Goal: Information Seeking & Learning: Learn about a topic

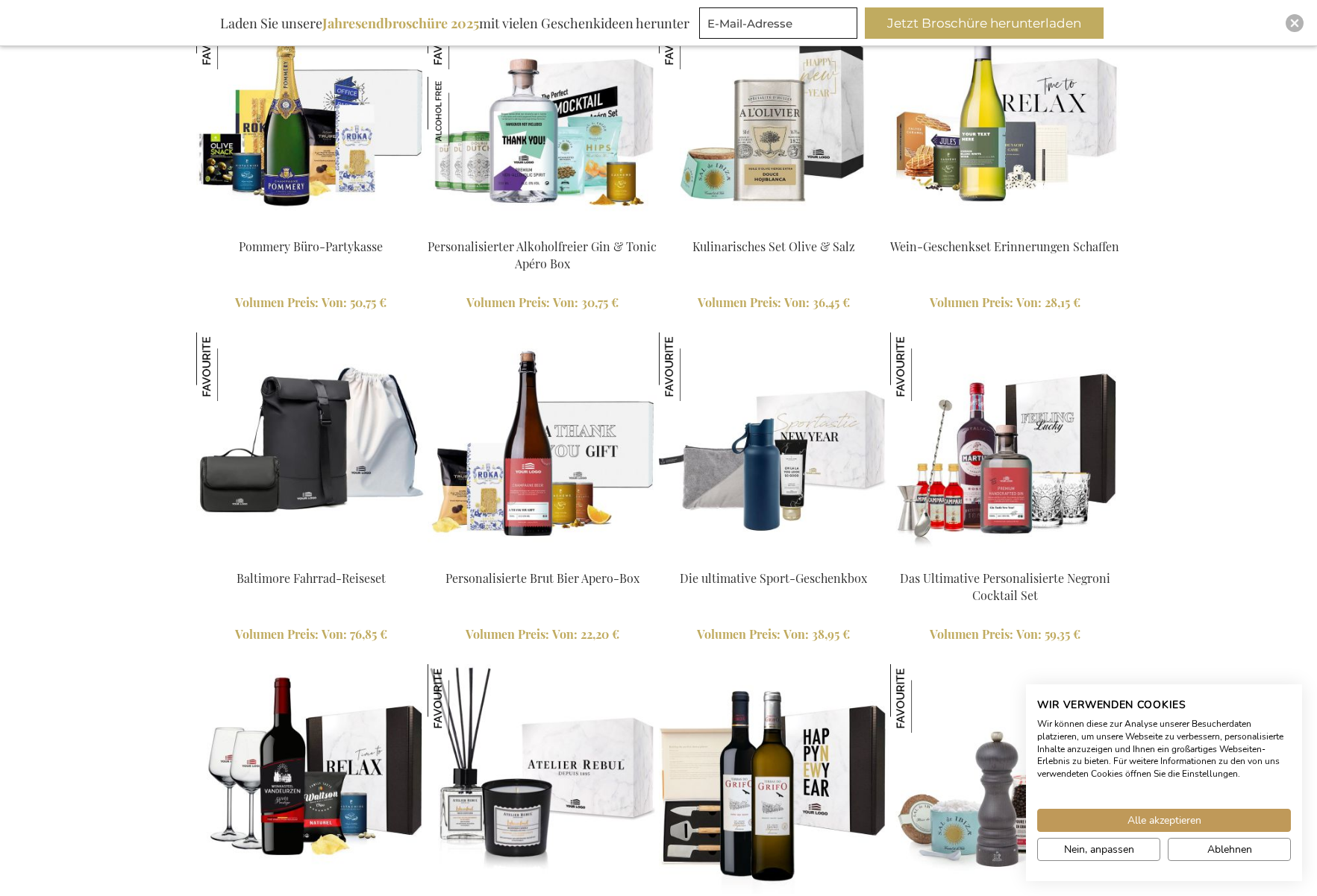
scroll to position [1537, 1]
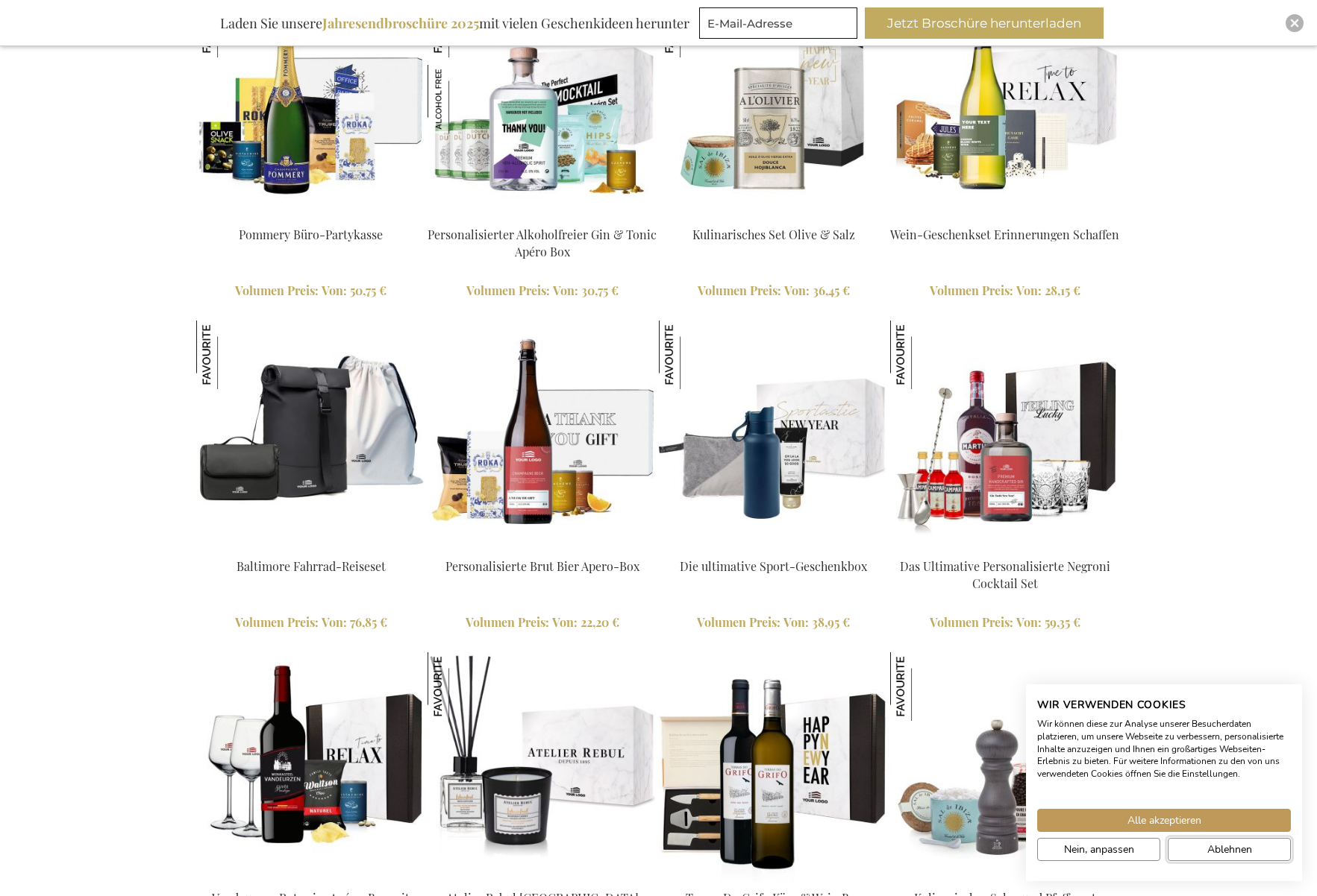
drag, startPoint x: 1252, startPoint y: 849, endPoint x: 1231, endPoint y: 832, distance: 27.0
click at [1252, 849] on span "Ablehnen" at bounding box center [1228, 850] width 44 height 16
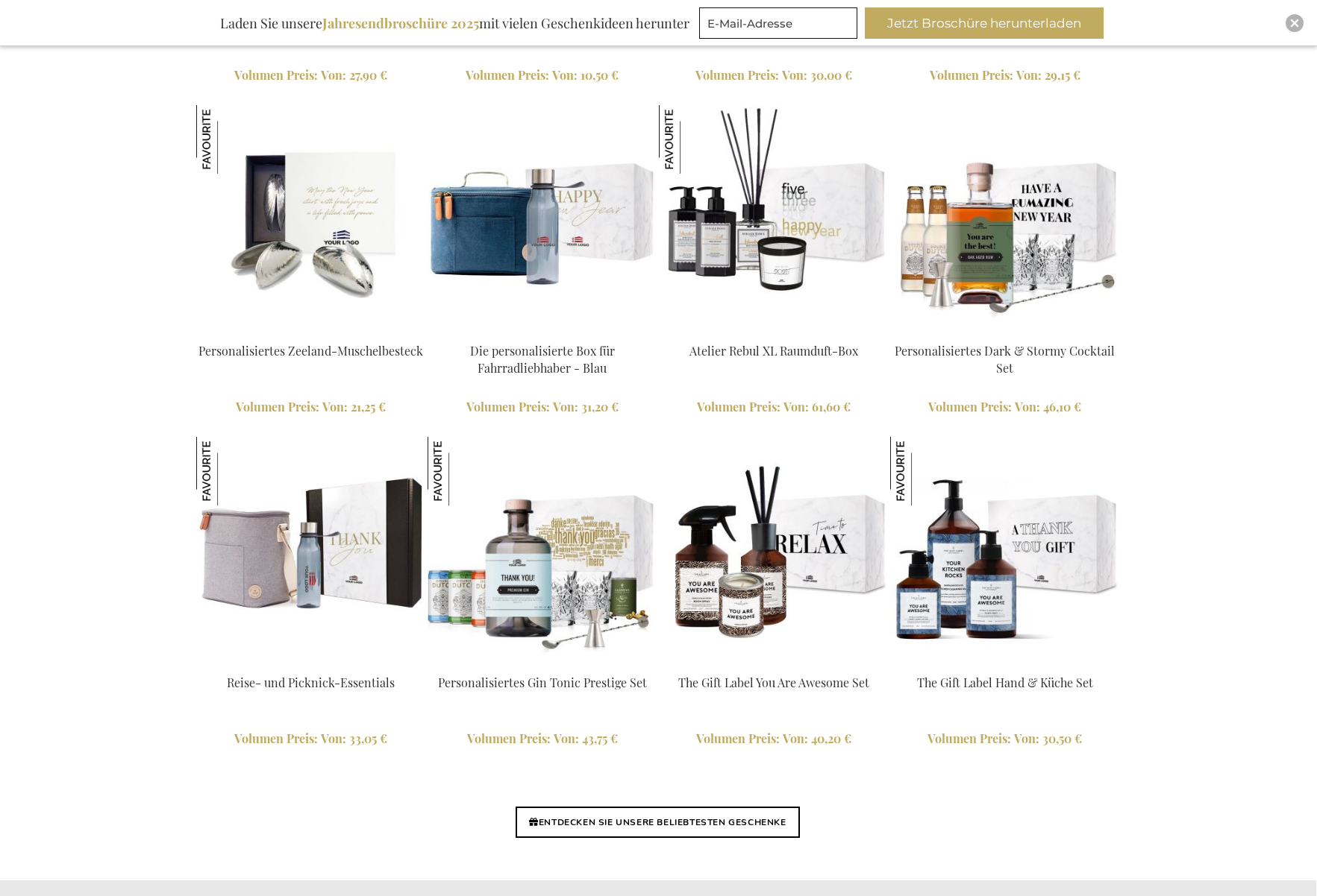
scroll to position [3104, 1]
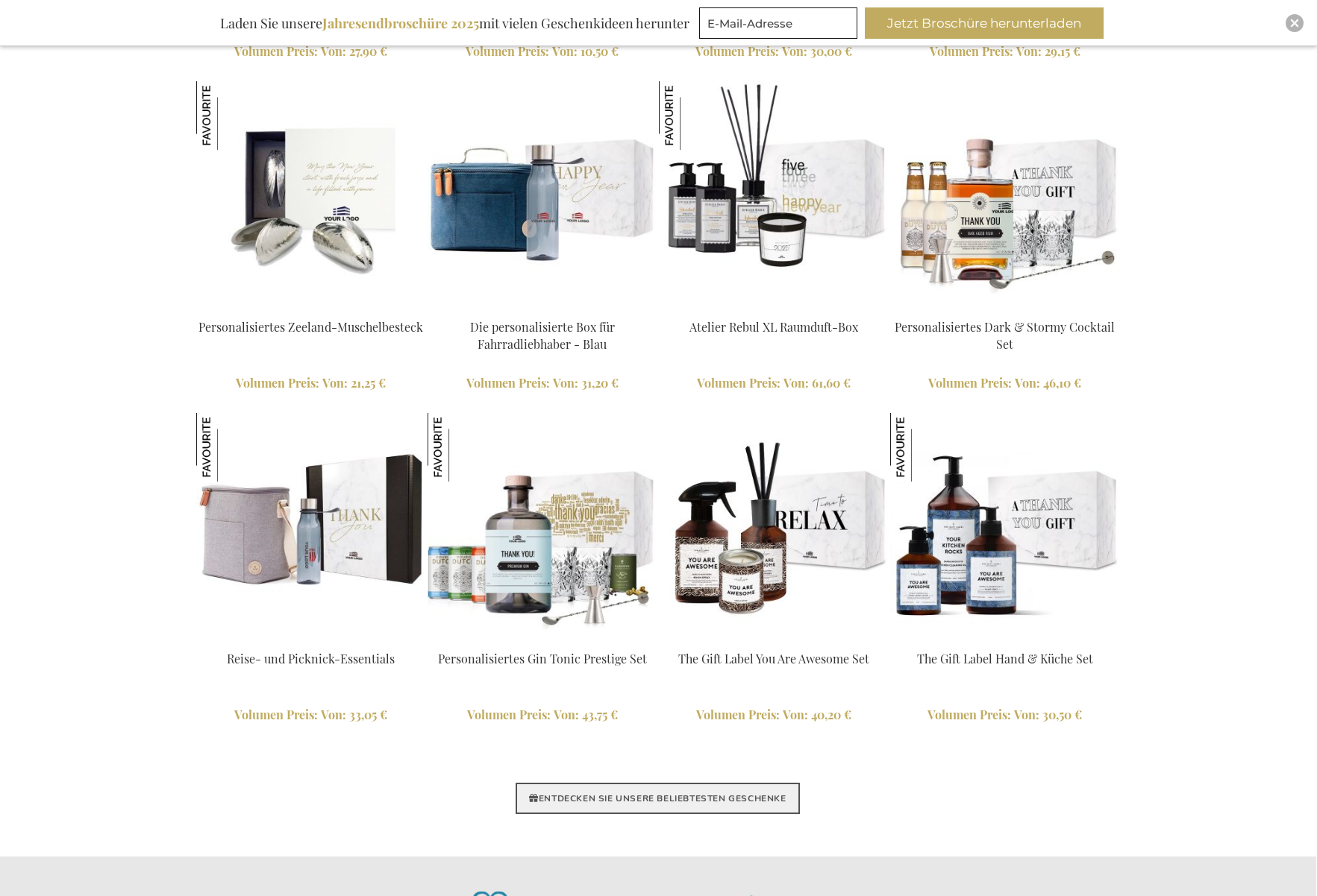
click at [791, 795] on link "ENTDECKEN SIE UNSERE BELIEBTESTEN GESCHENKE" at bounding box center [657, 799] width 284 height 32
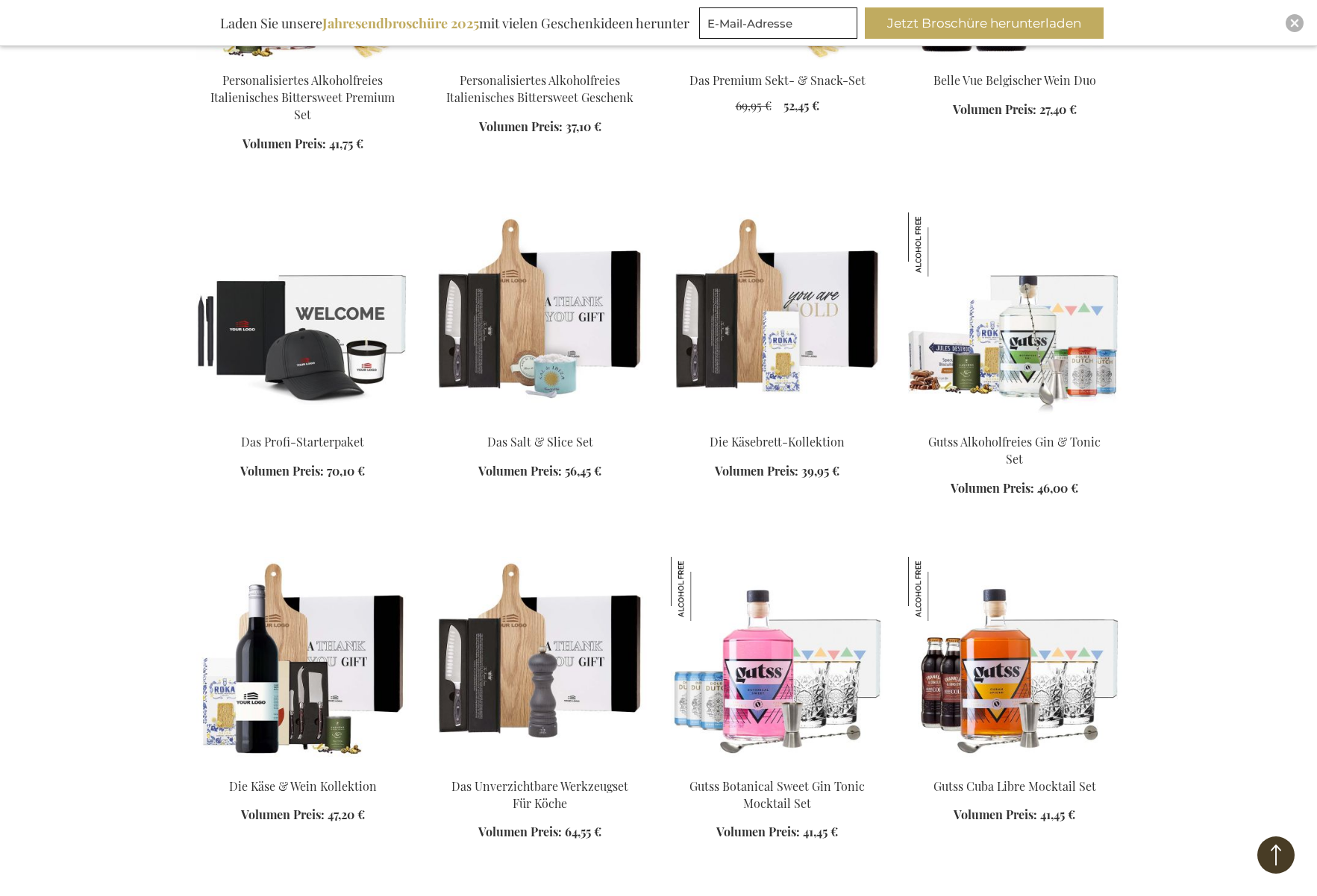
scroll to position [1187, 0]
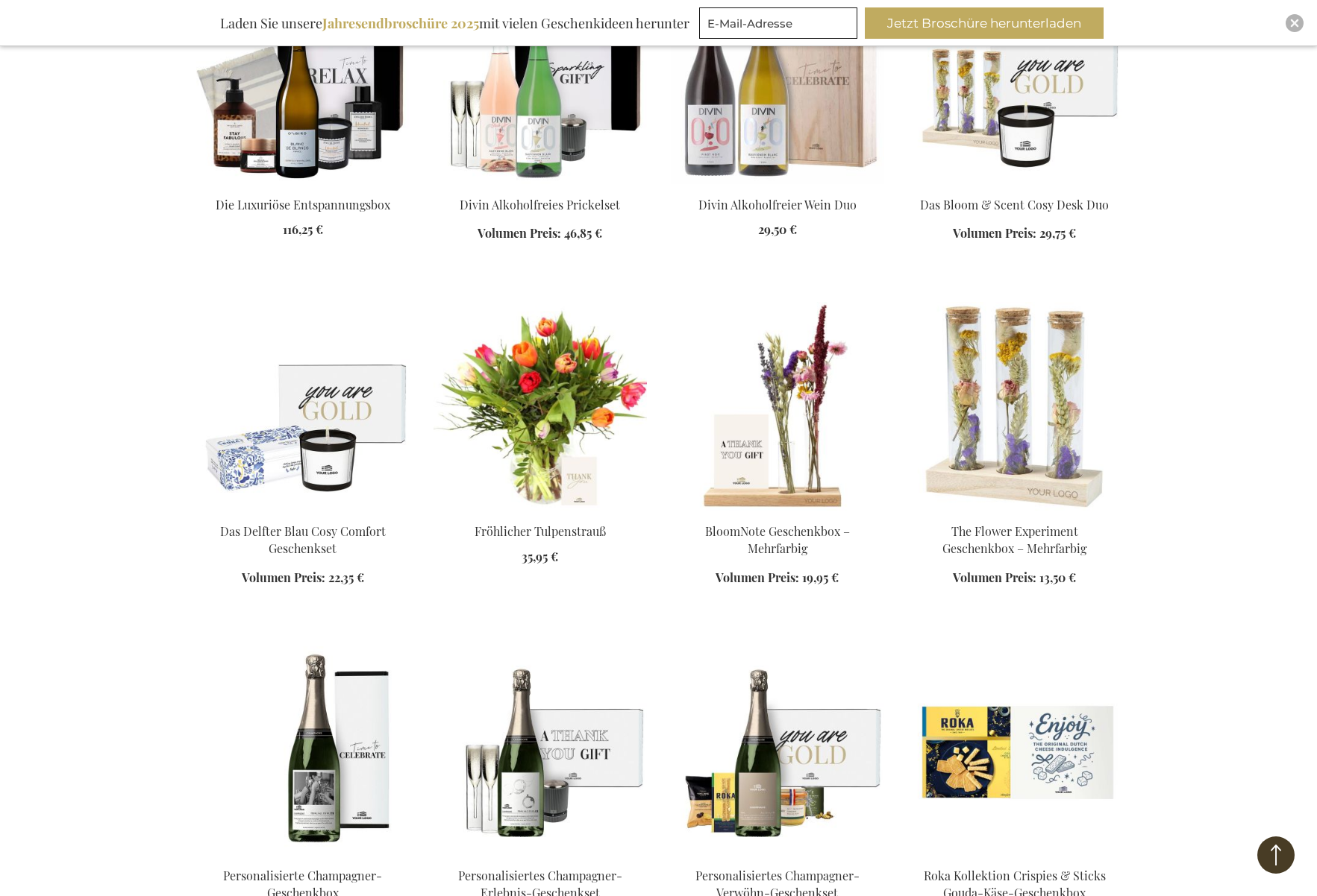
scroll to position [2483, 1]
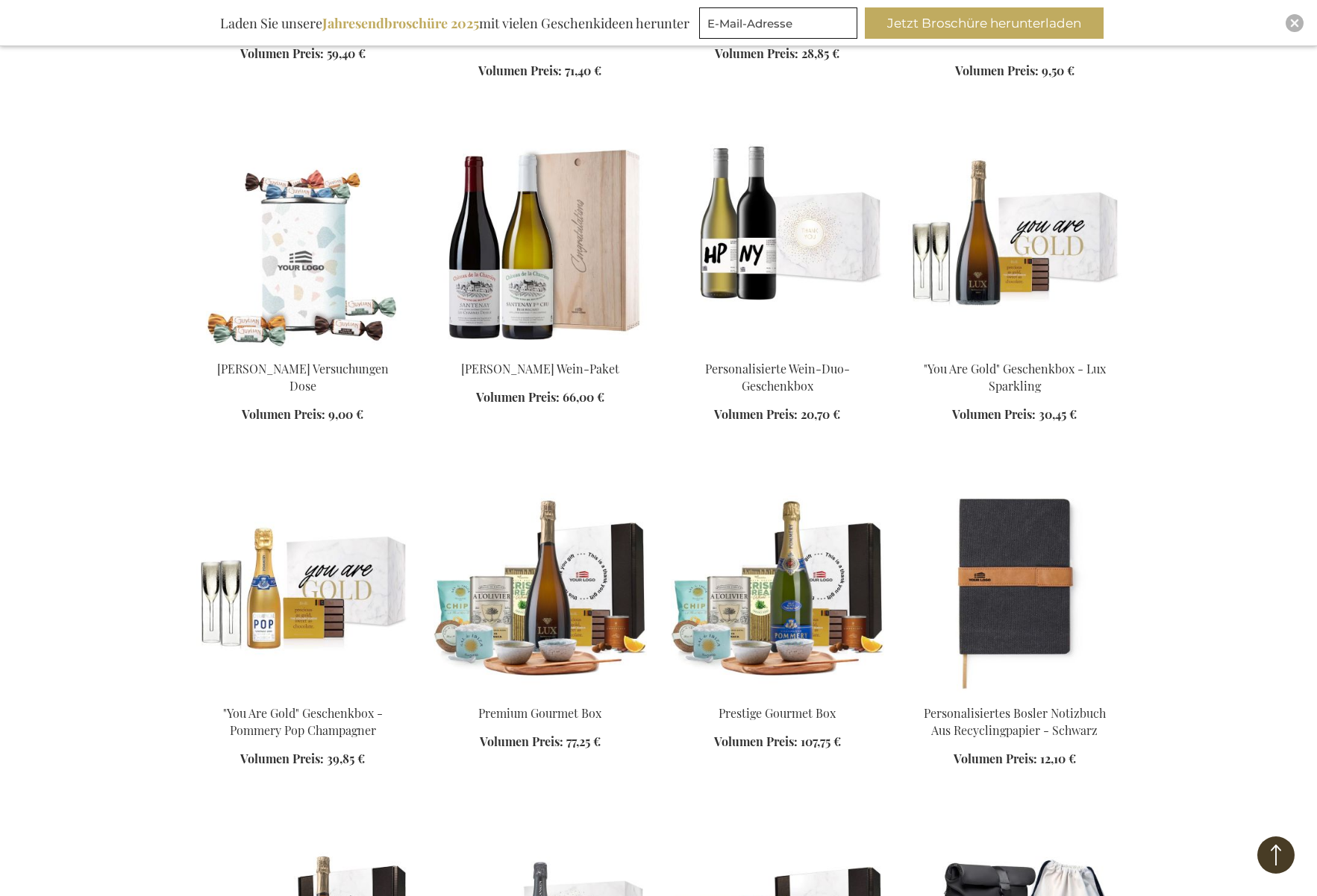
scroll to position [3668, 0]
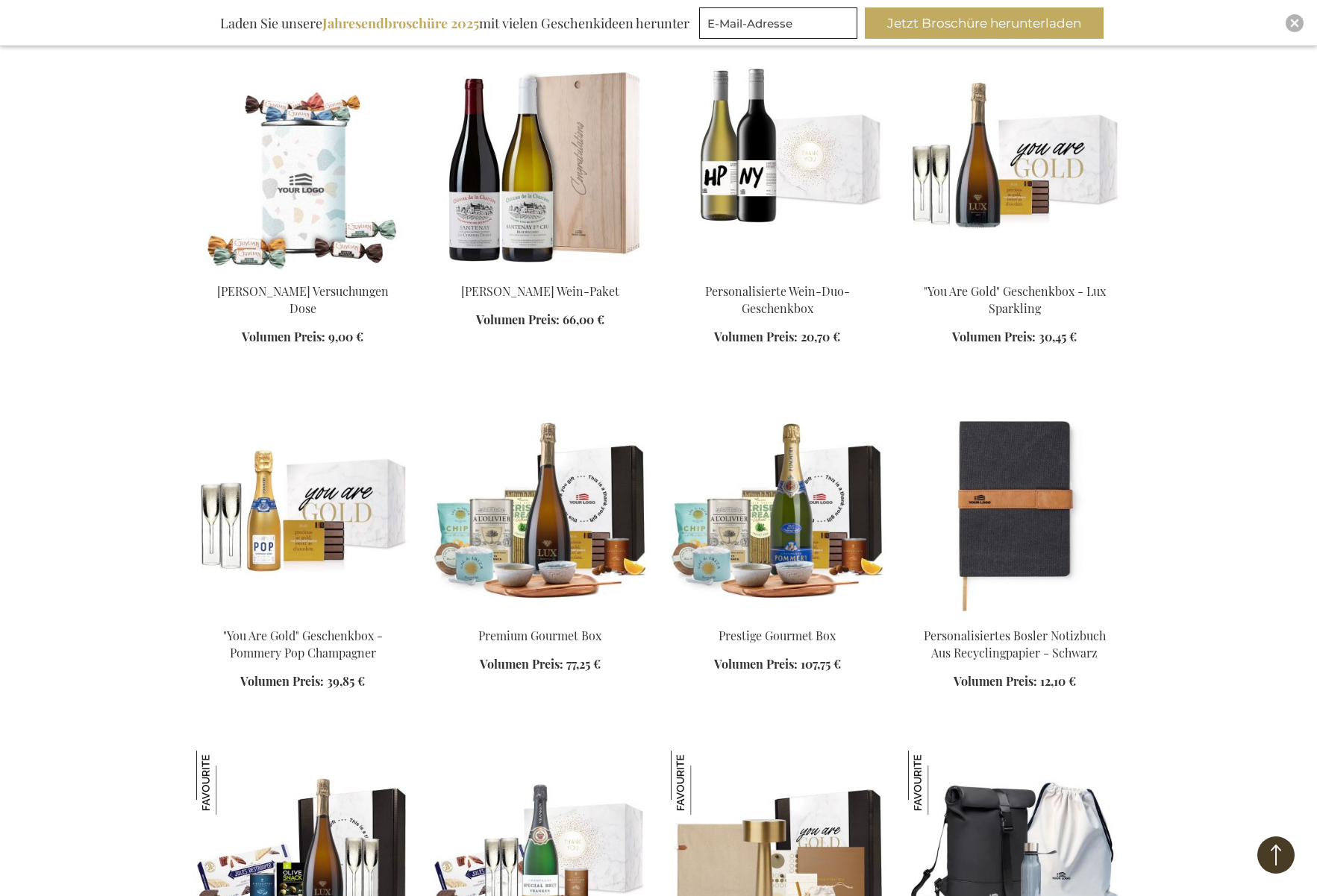
scroll to position [3930, 0]
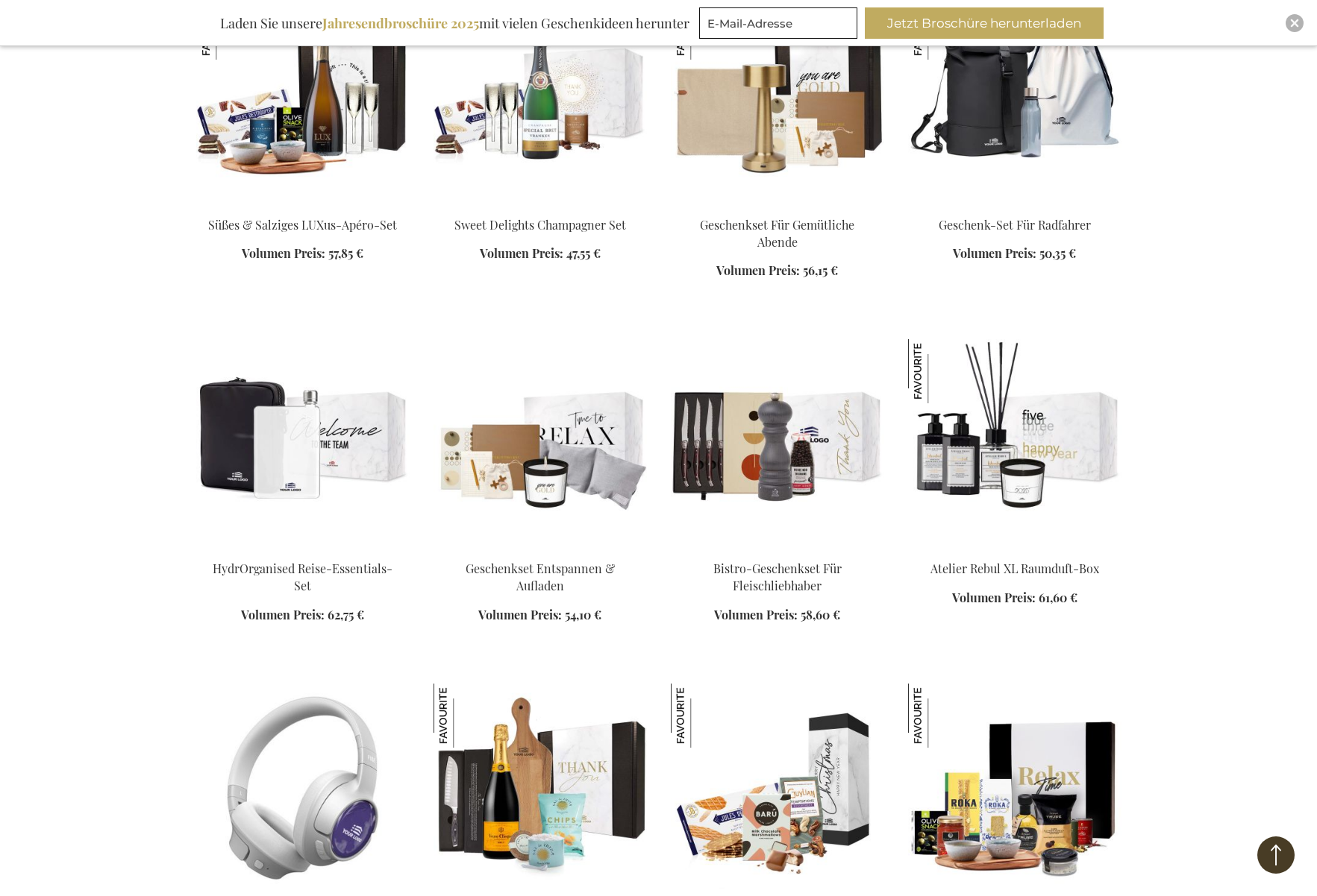
scroll to position [4550, 0]
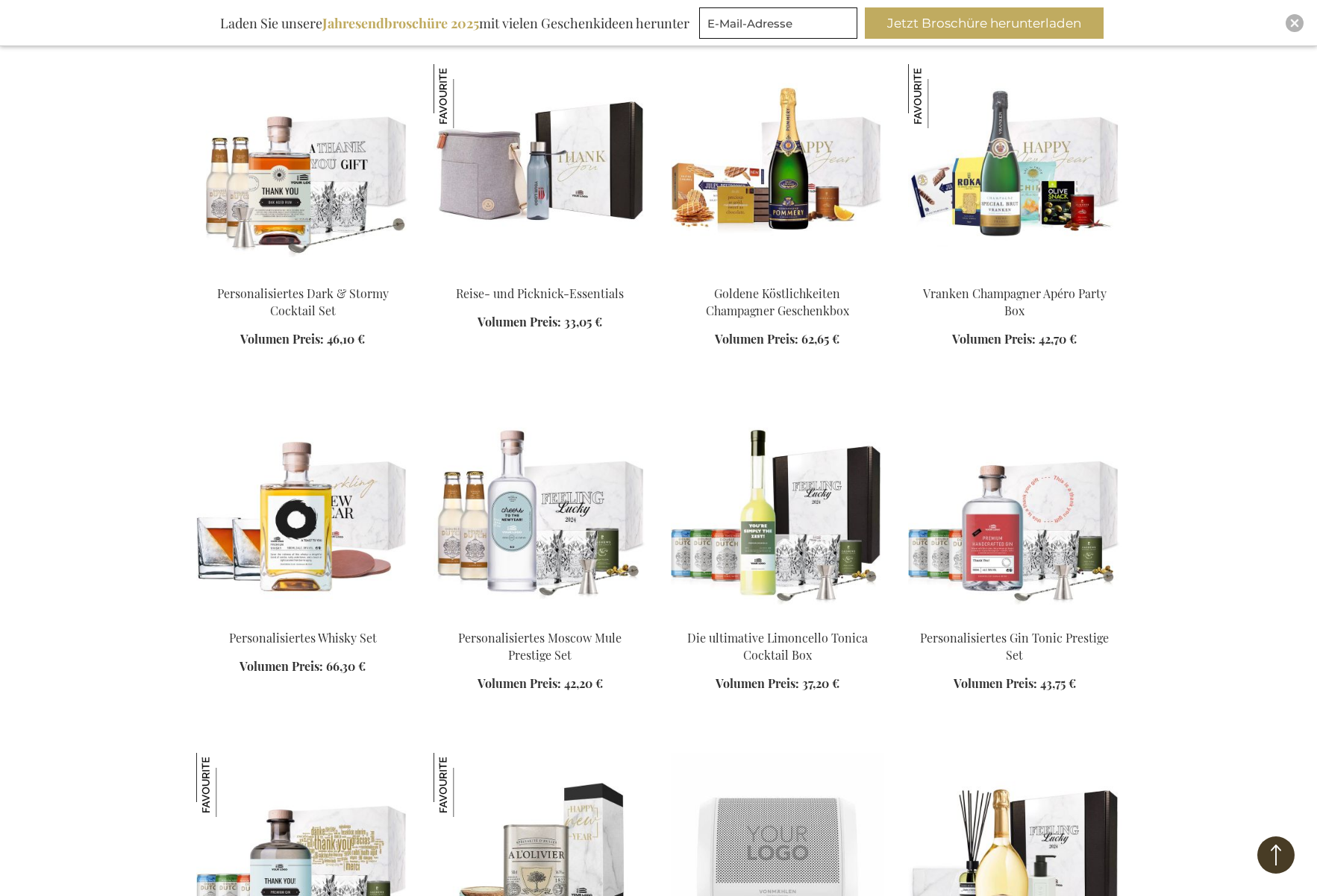
scroll to position [7786, 0]
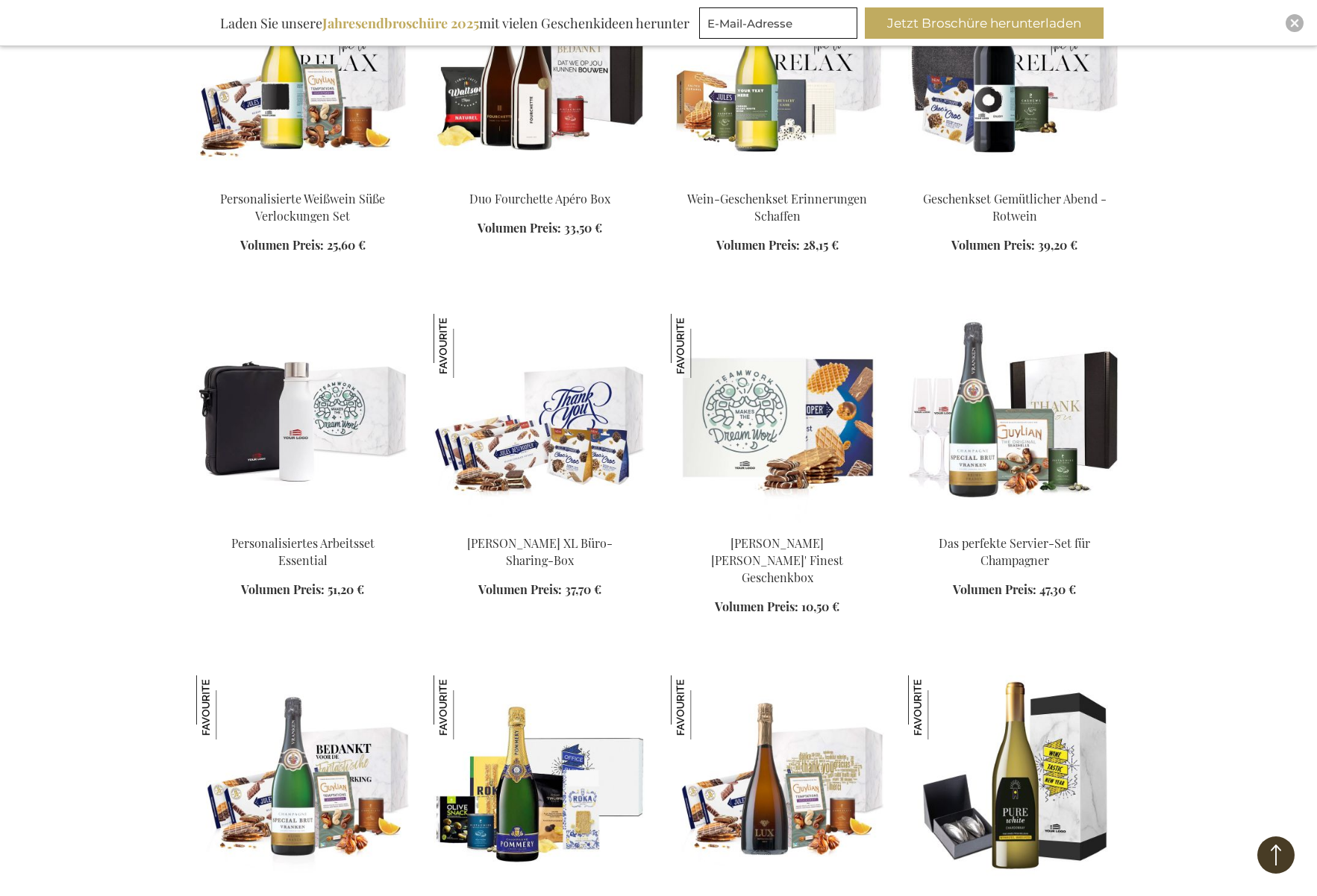
scroll to position [9253, 0]
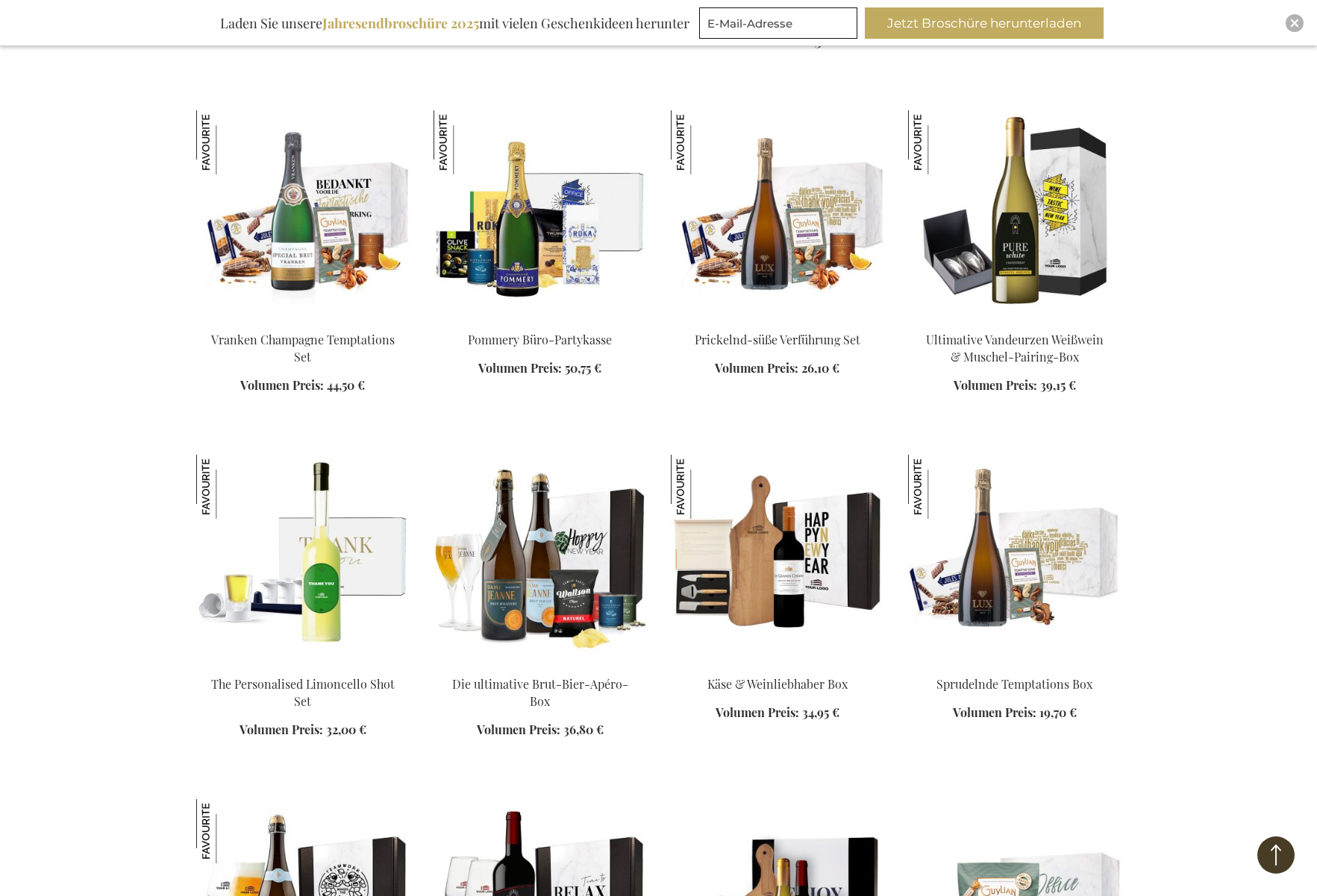
scroll to position [9819, 0]
